Goal: Register for event/course

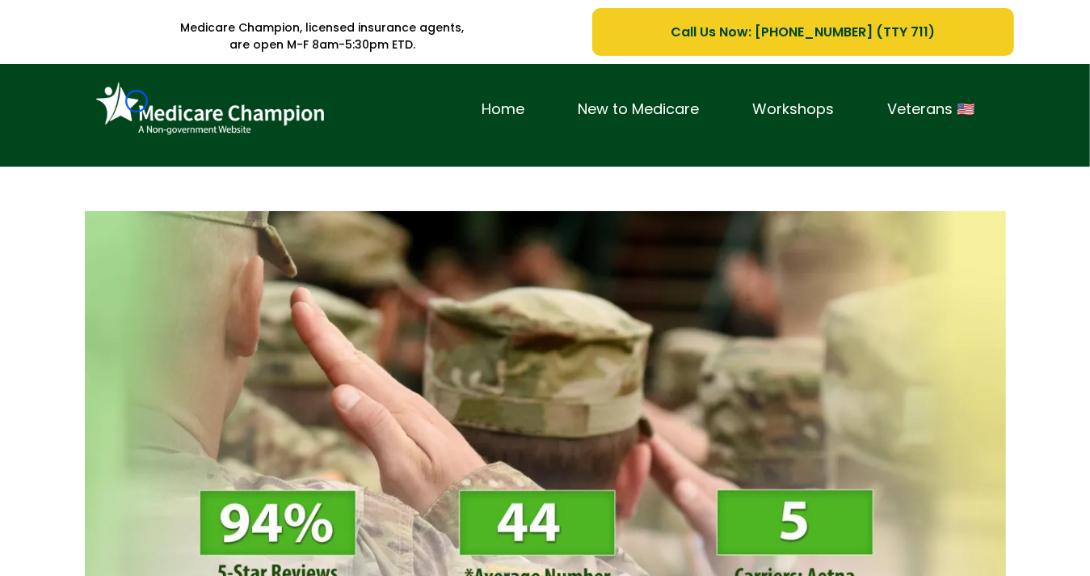
click at [137, 101] on img at bounding box center [210, 109] width 242 height 66
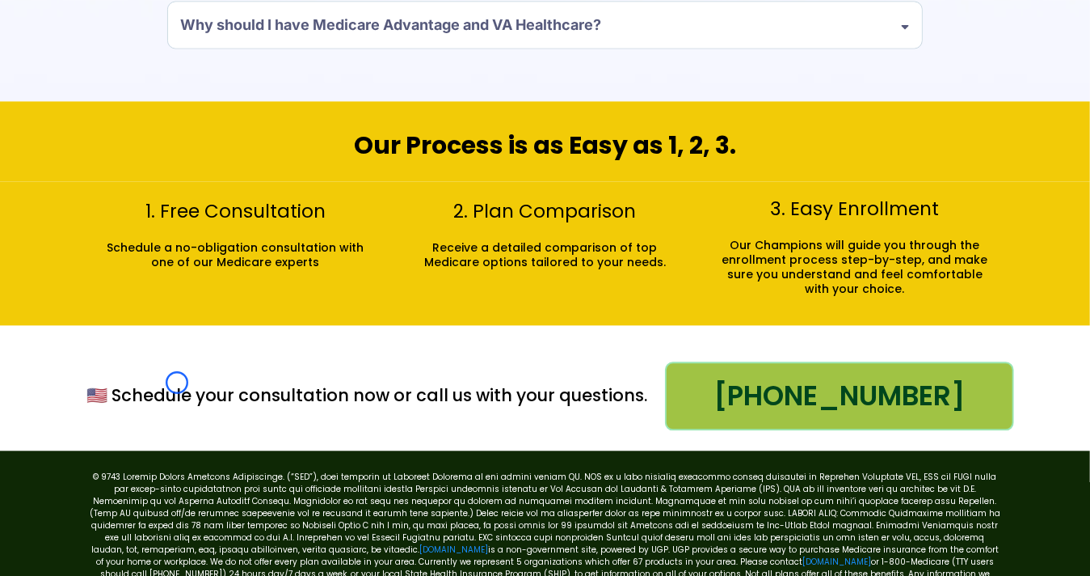
scroll to position [1887, 0]
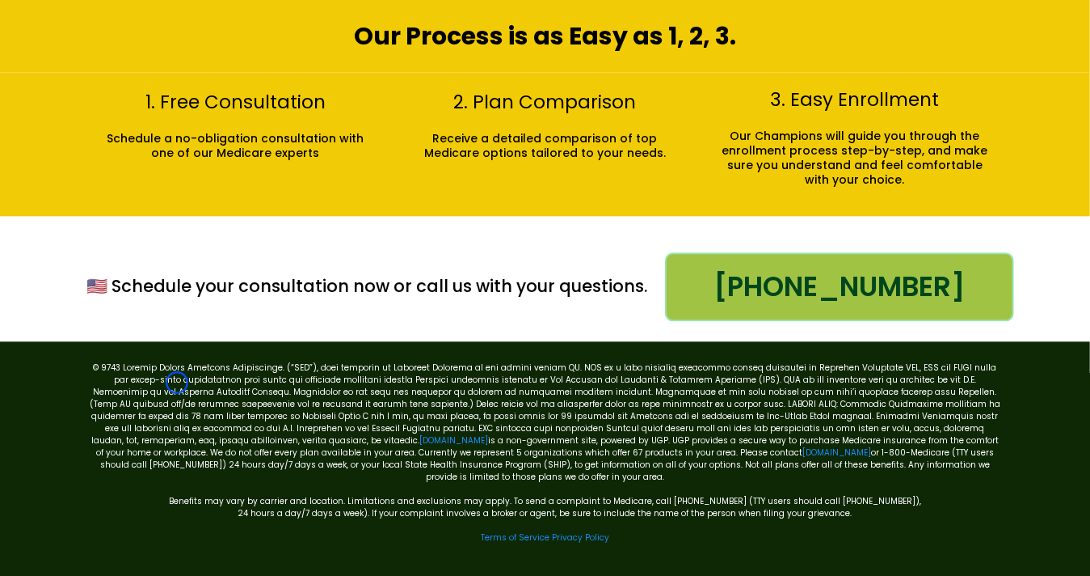
click at [137, 101] on h2 "1. Free Consultation" at bounding box center [235, 103] width 285 height 24
click at [113, 102] on h2 "1. Free Consultation" at bounding box center [235, 103] width 285 height 24
click at [150, 133] on p "Schedule a no-obligation consultation with one of our Medicare experts" at bounding box center [235, 145] width 269 height 29
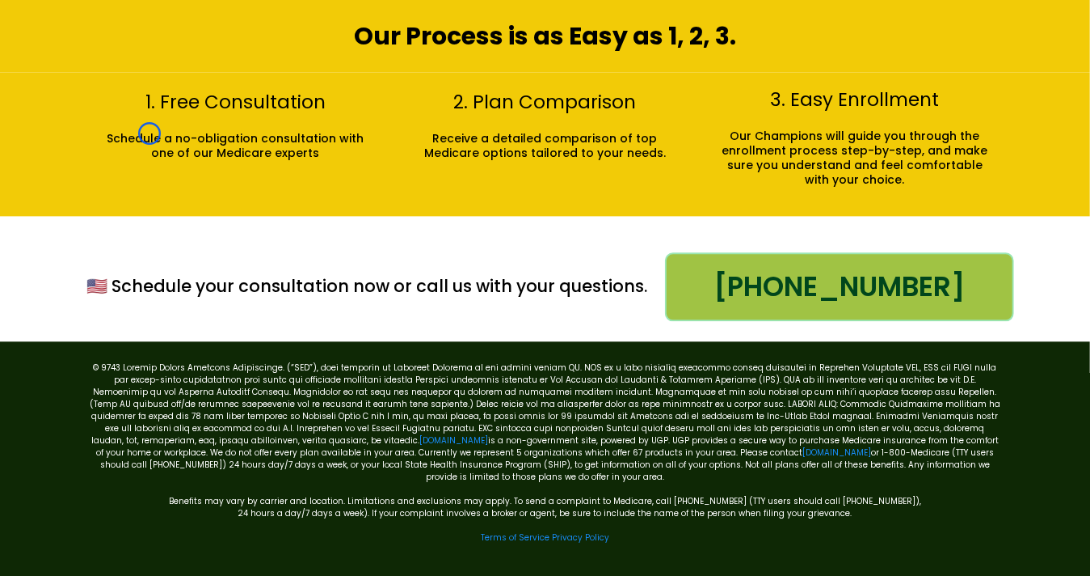
scroll to position [0, 0]
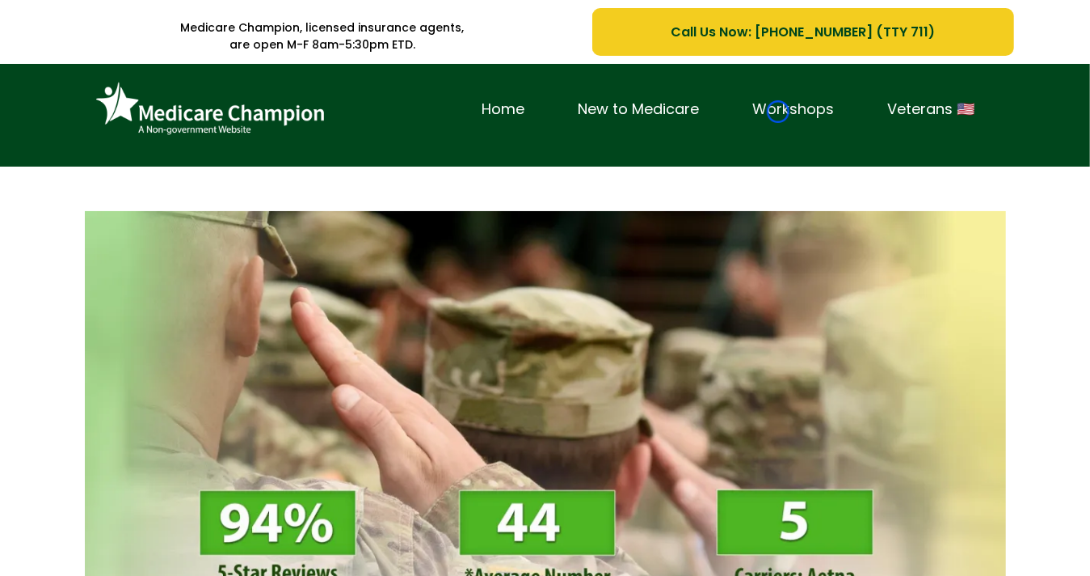
click at [778, 112] on link "Workshops" at bounding box center [794, 109] width 135 height 25
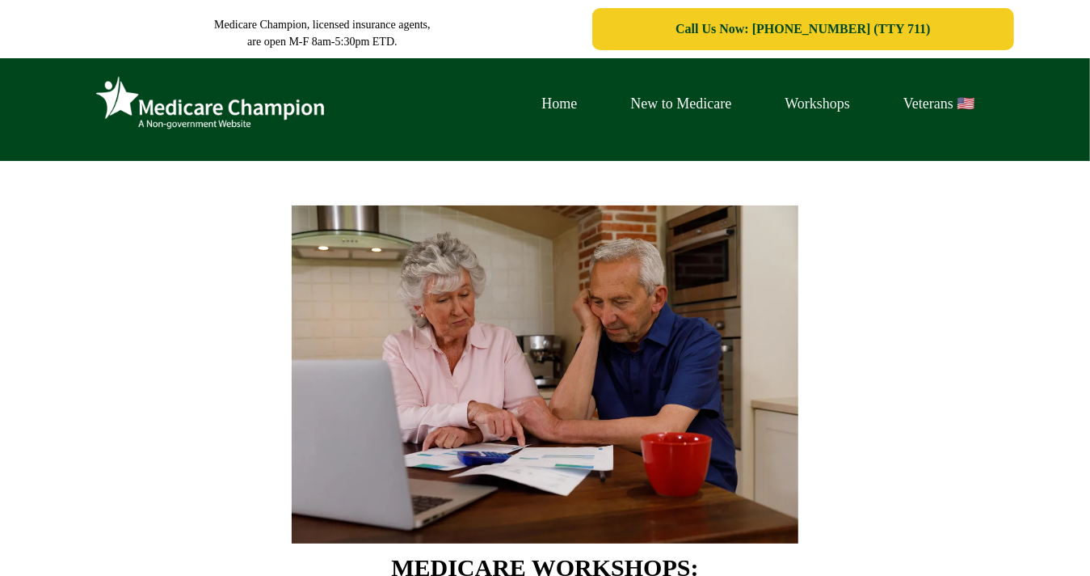
click at [778, 112] on link "Workshops" at bounding box center [817, 103] width 119 height 25
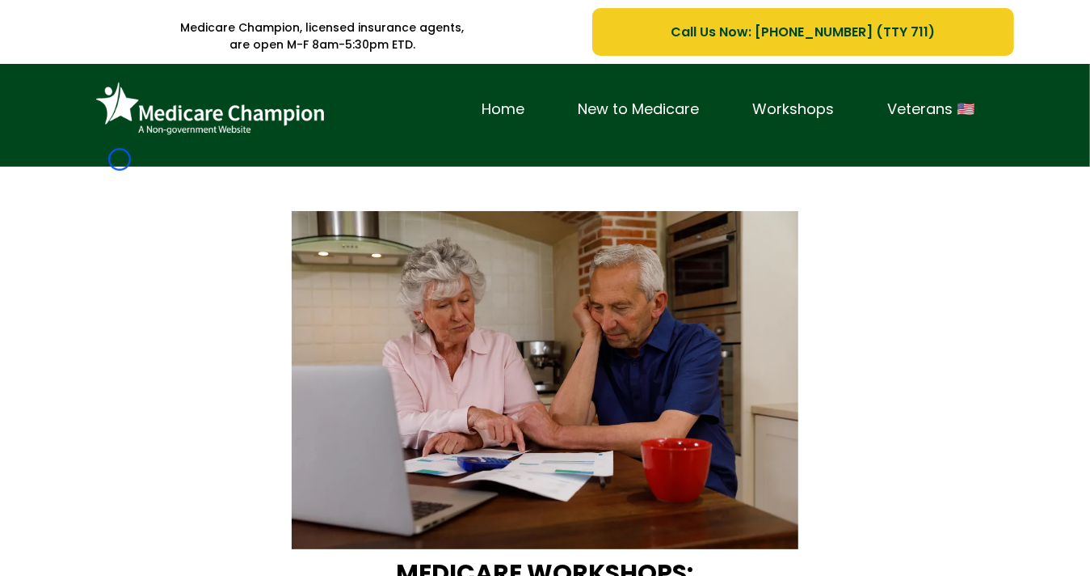
click at [120, 159] on div "Home New to Medicare Workshops Veterans 🇺🇸" at bounding box center [546, 117] width 946 height 91
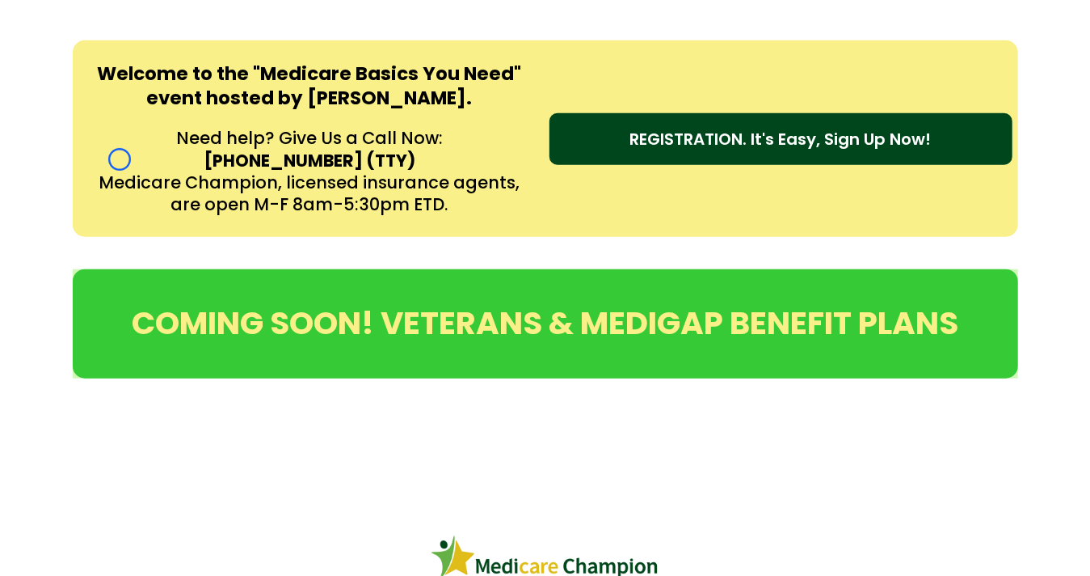
scroll to position [761, 0]
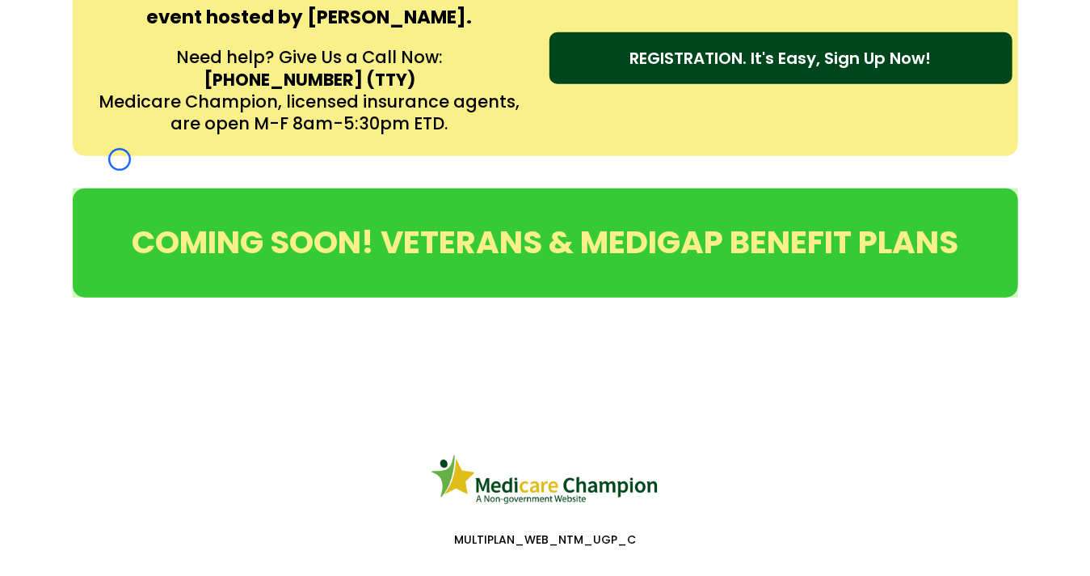
click at [120, 159] on div "Welcome to the "Medicare Basics You Need" event hosted by Amy Rieg. Need help? …" at bounding box center [545, 57] width 1090 height 229
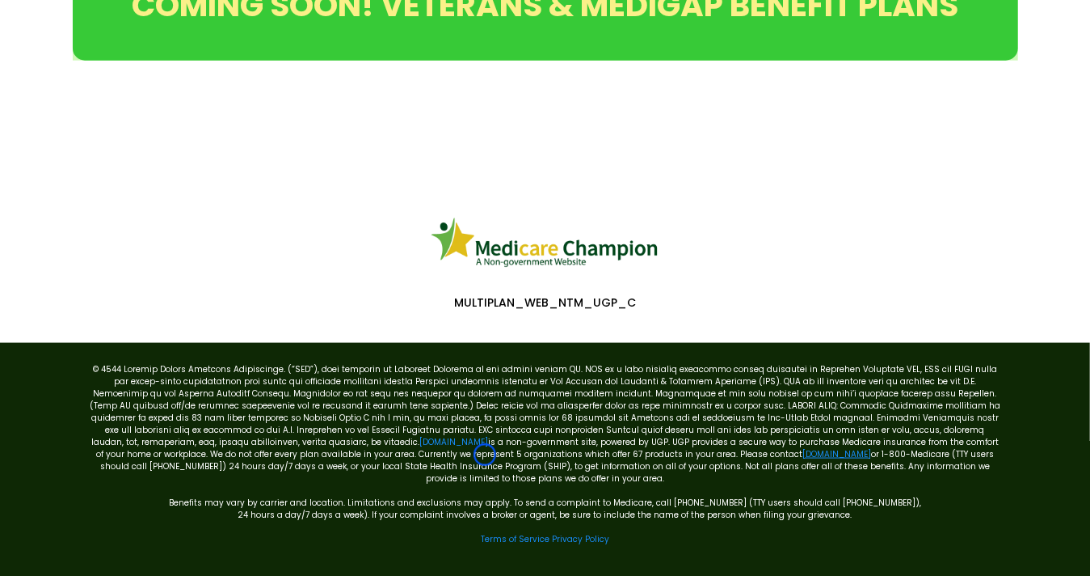
click at [803, 454] on link "[DOMAIN_NAME]" at bounding box center [837, 454] width 69 height 12
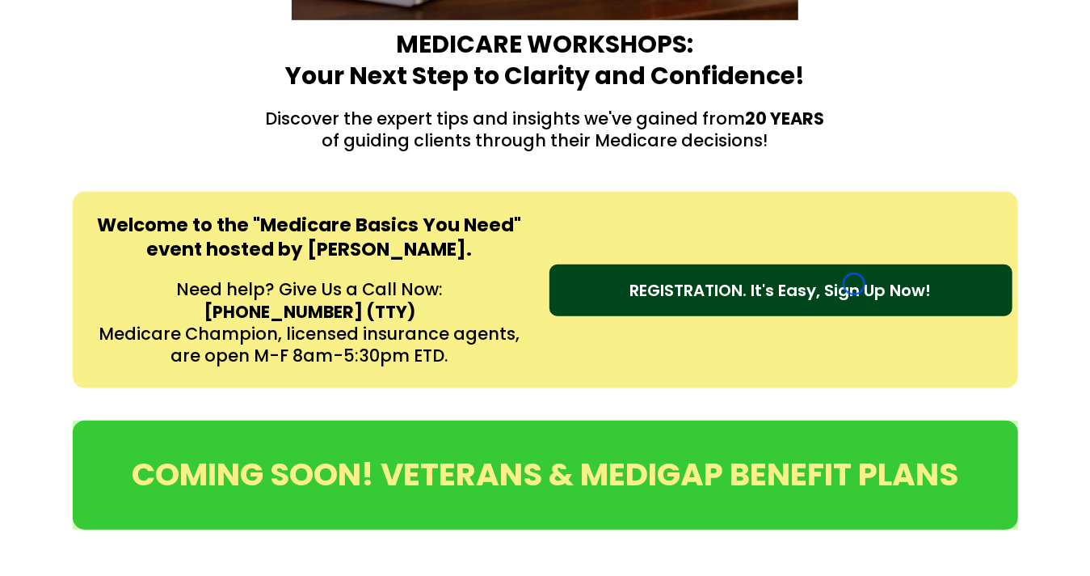
click at [854, 284] on span "REGISTRATION. It's Easy, Sign Up Now!" at bounding box center [780, 290] width 301 height 24
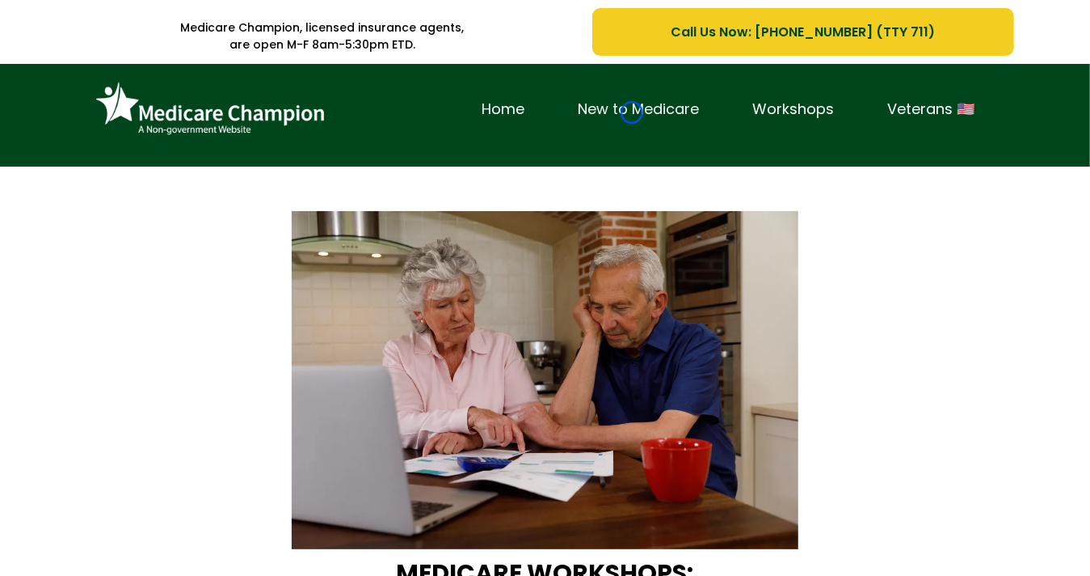
click at [632, 112] on link "New to Medicare" at bounding box center [639, 109] width 175 height 25
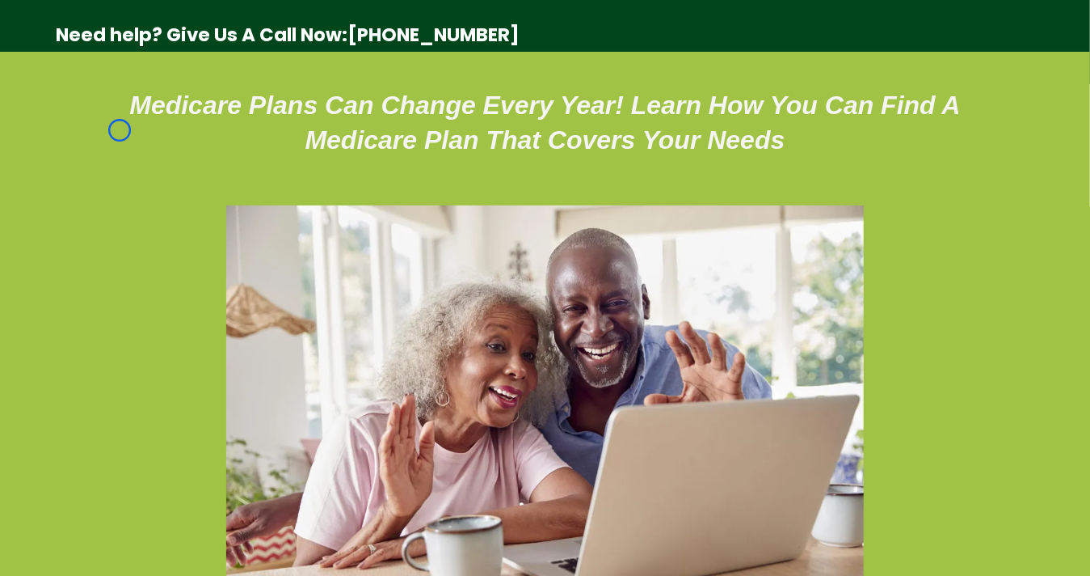
click at [120, 130] on h1 "Medicare Plans Can Change Every Year! Learn How You Can Find A Medicare Plan Th…" at bounding box center [546, 122] width 938 height 69
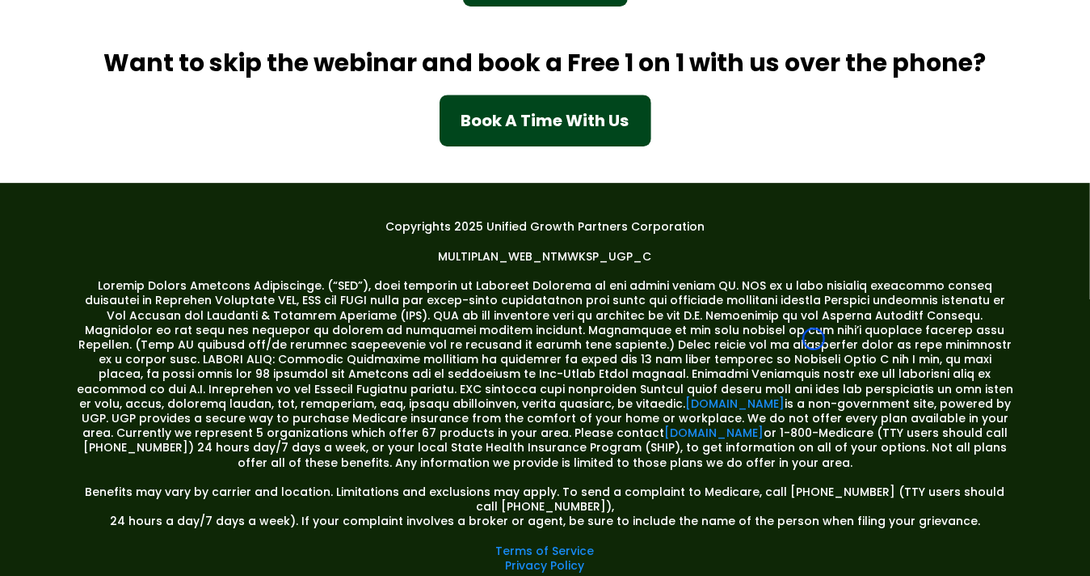
scroll to position [2606, 0]
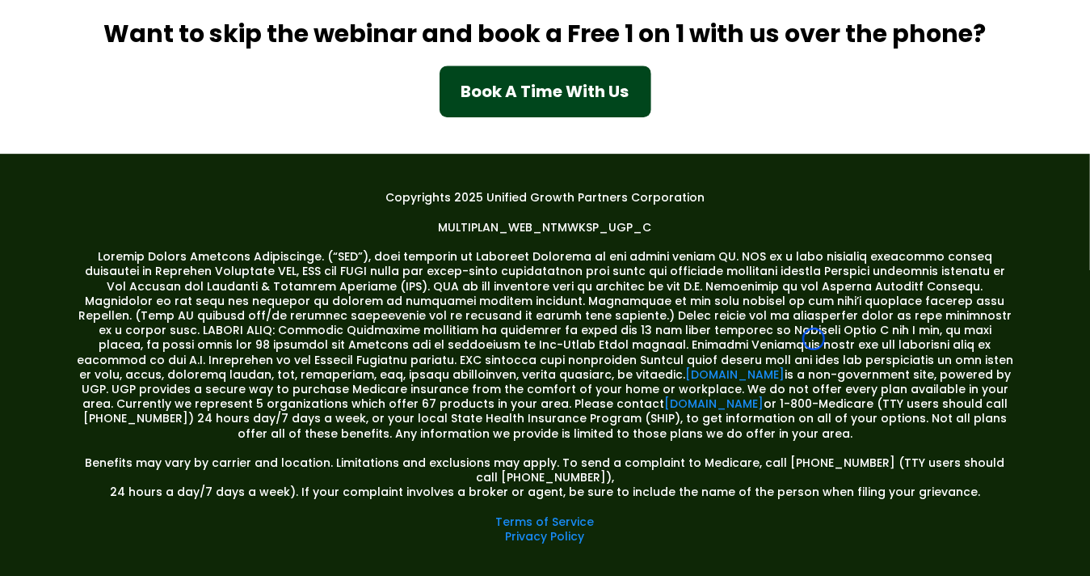
click at [120, 130] on div "Want to skip the webinar and book a Free 1 on 1 with us over the phone? Book A …" at bounding box center [546, 68] width 946 height 140
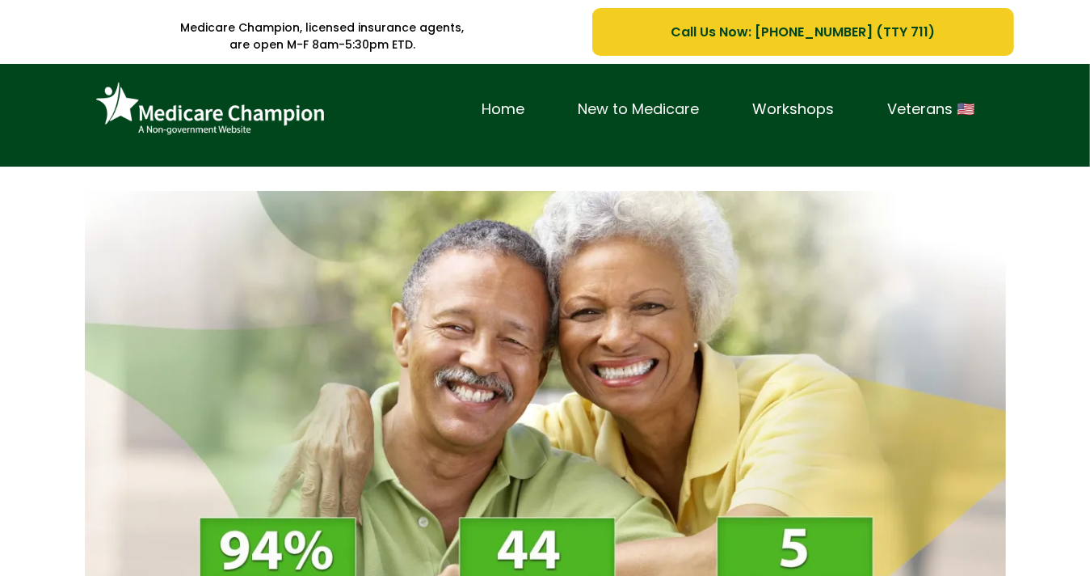
click at [632, 112] on link "New to Medicare" at bounding box center [639, 109] width 175 height 25
click at [133, 95] on img at bounding box center [210, 109] width 242 height 66
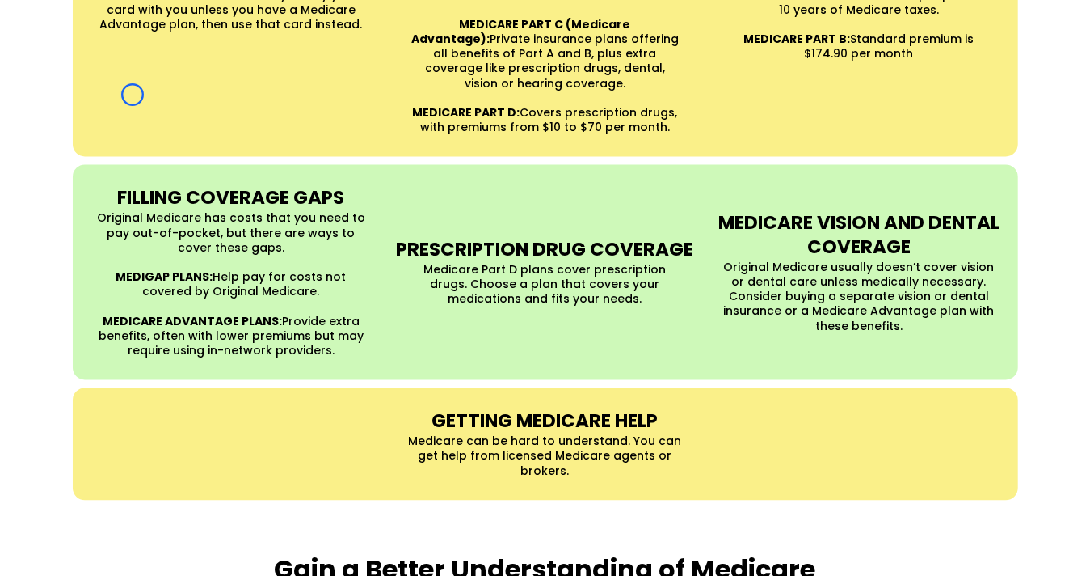
scroll to position [1724, 0]
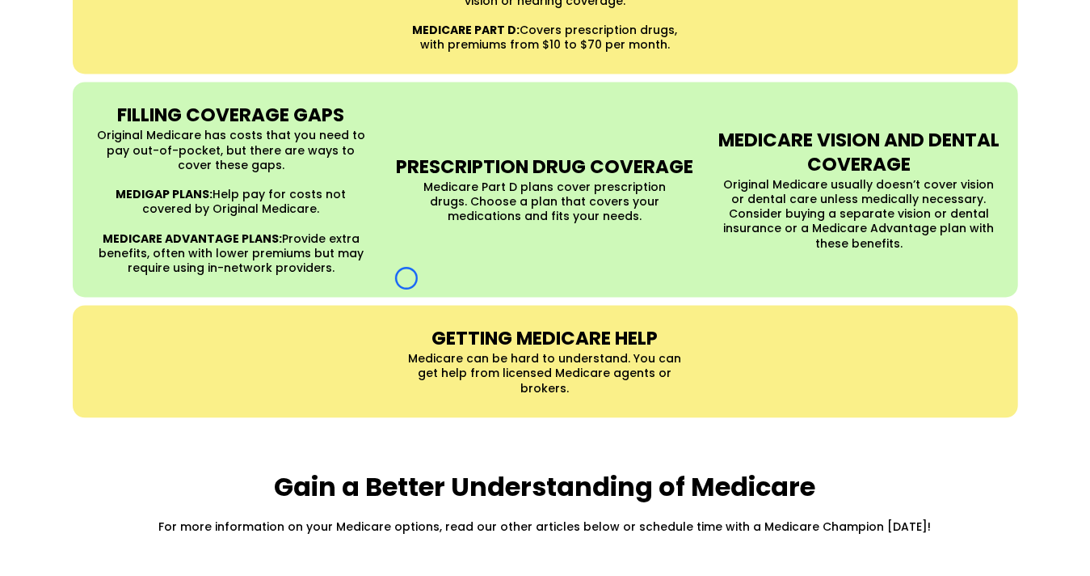
click at [133, 102] on strong "FILLING COVERAGE GAPS" at bounding box center [230, 115] width 227 height 26
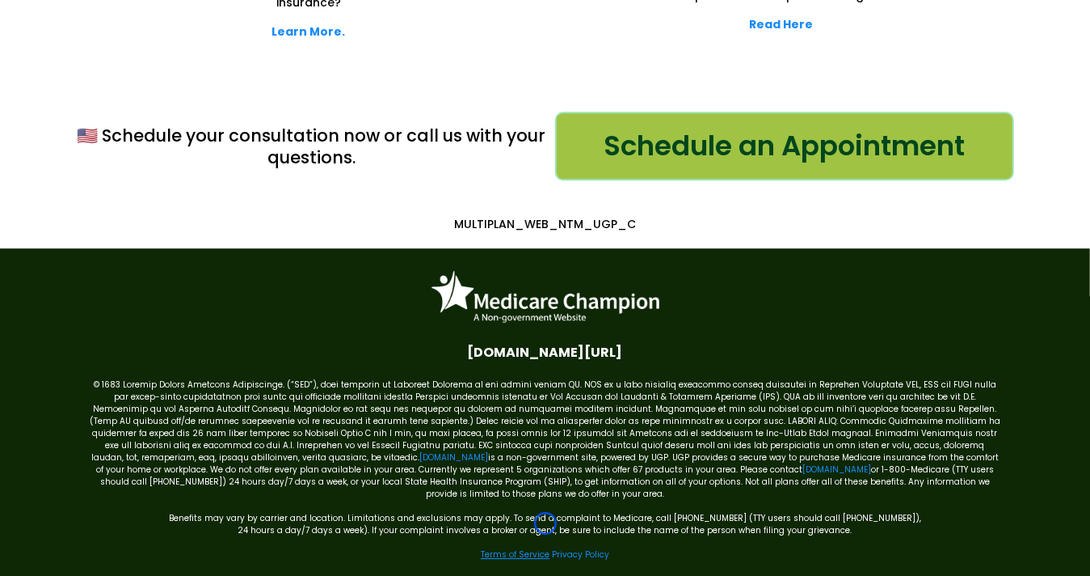
click at [546, 548] on link "Terms of Service" at bounding box center [515, 554] width 69 height 12
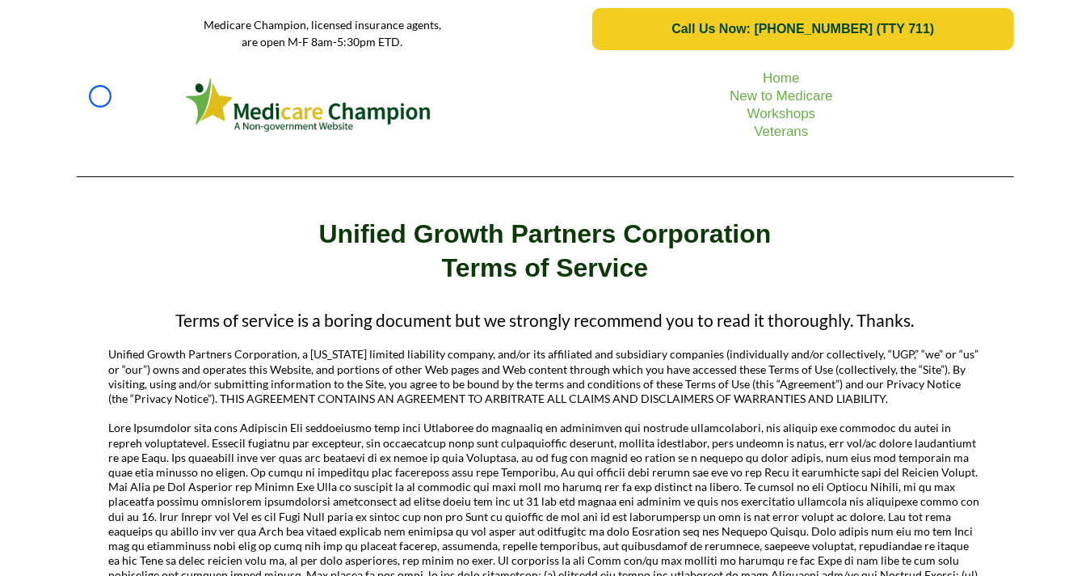
click at [100, 96] on picture at bounding box center [309, 104] width 449 height 61
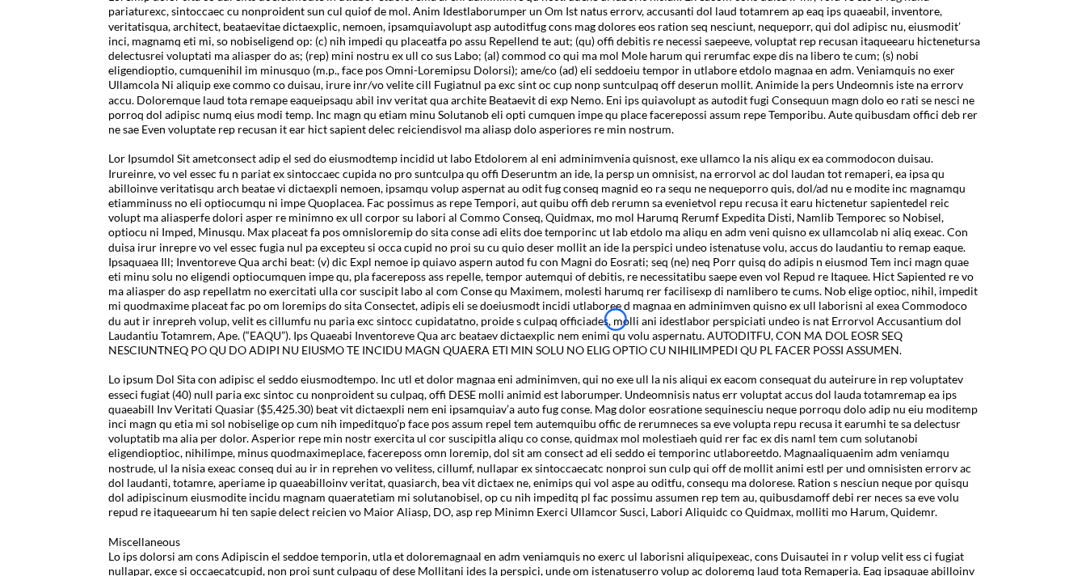
scroll to position [2966, 0]
